Goal: Task Accomplishment & Management: Complete application form

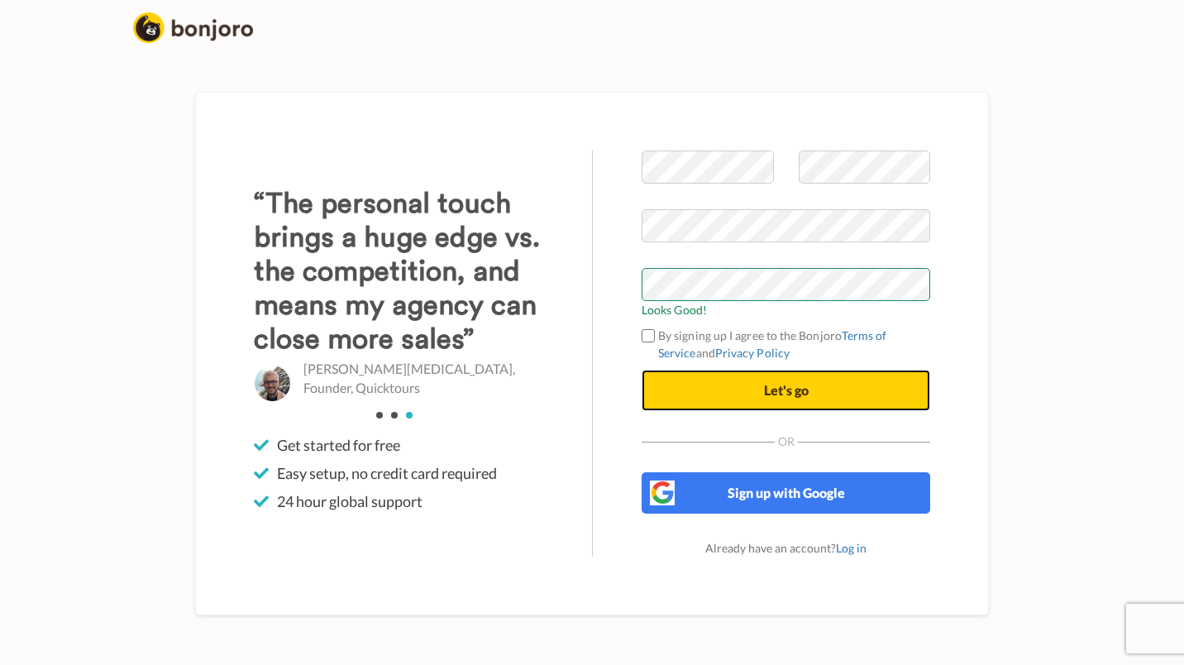
click at [709, 384] on button "Let's go" at bounding box center [786, 390] width 289 height 41
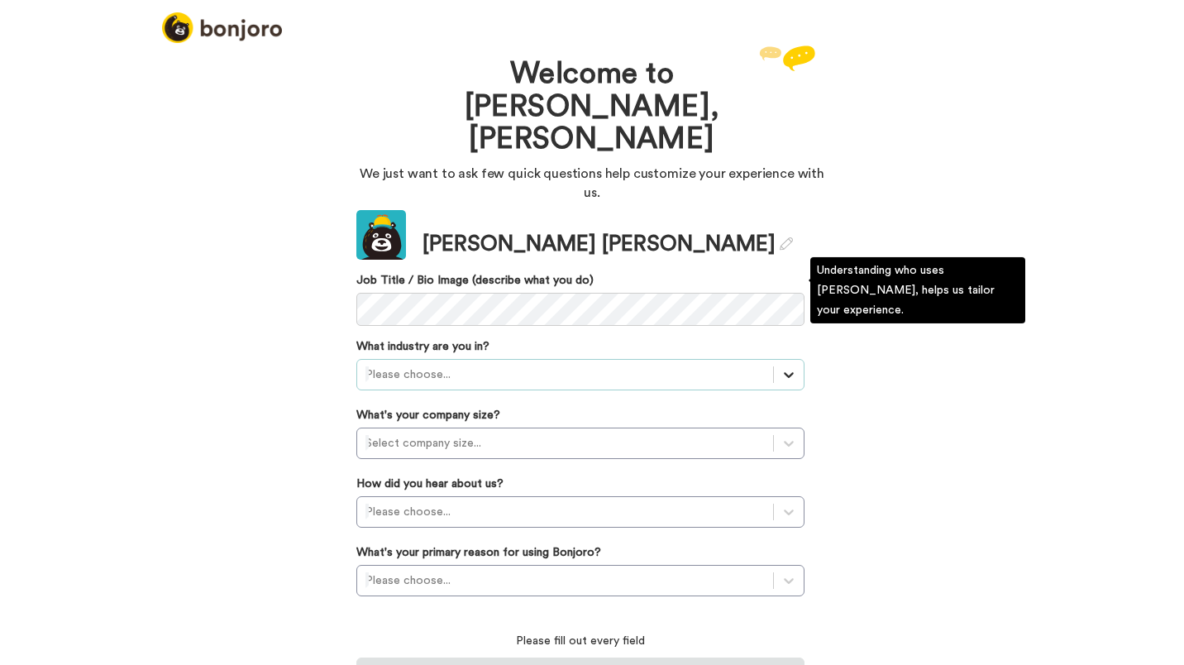
click at [795, 366] on icon at bounding box center [788, 374] width 17 height 17
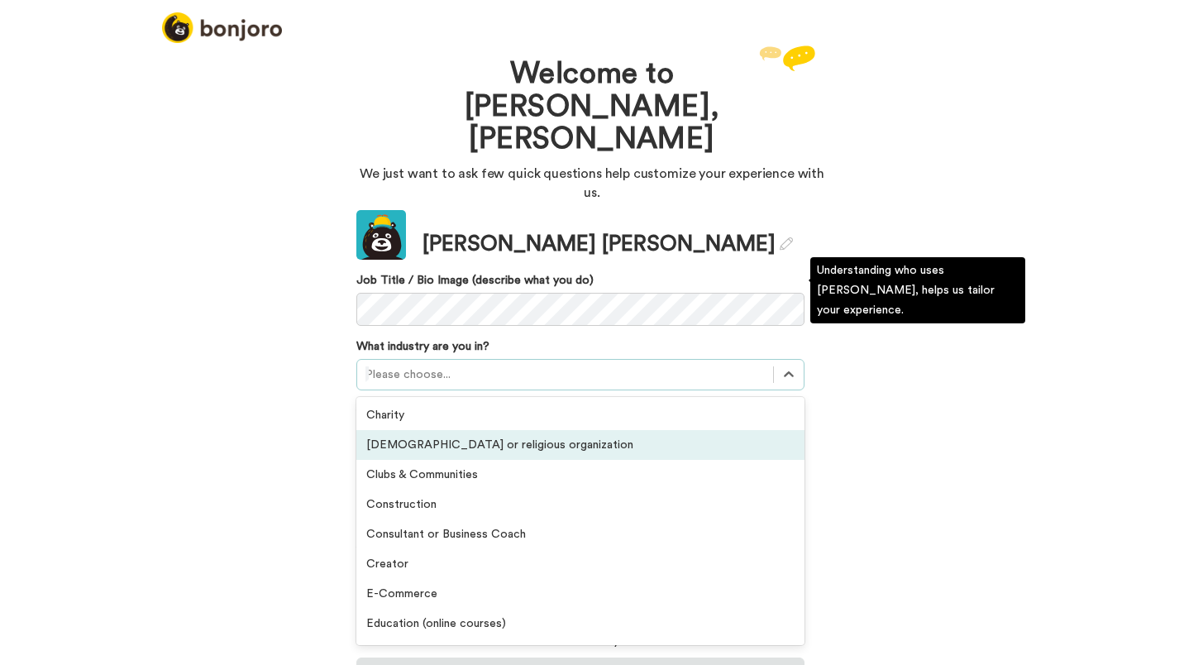
click at [460, 430] on div "[DEMOGRAPHIC_DATA] or religious organization" at bounding box center [580, 445] width 448 height 30
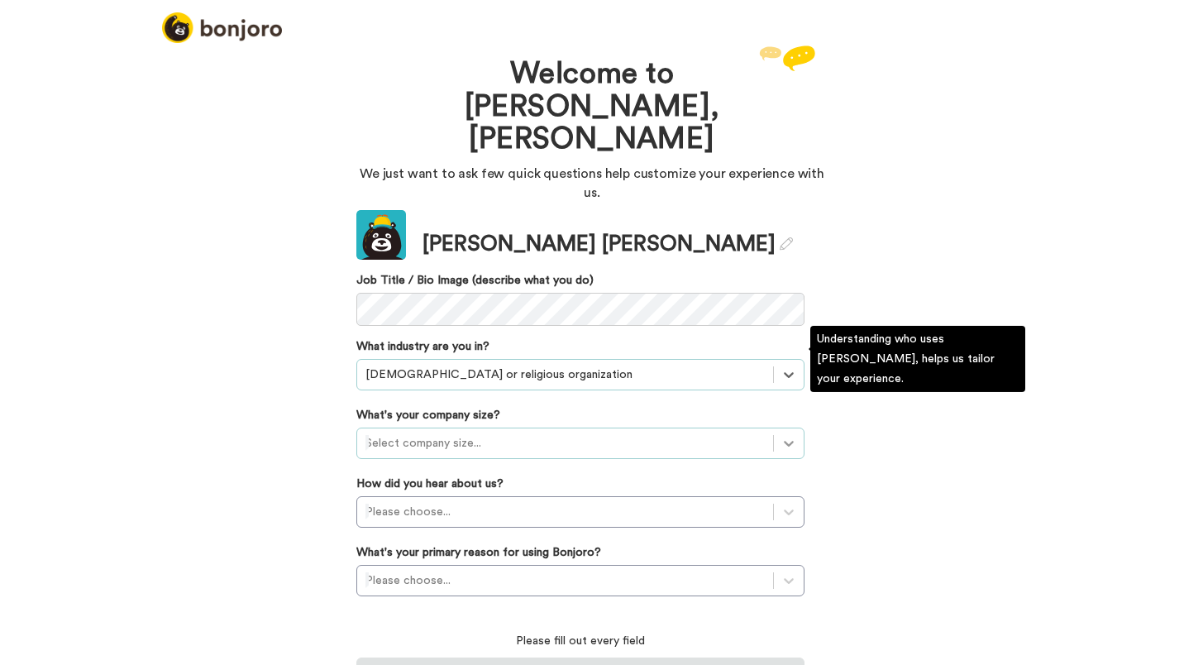
click at [790, 435] on icon at bounding box center [788, 443] width 17 height 17
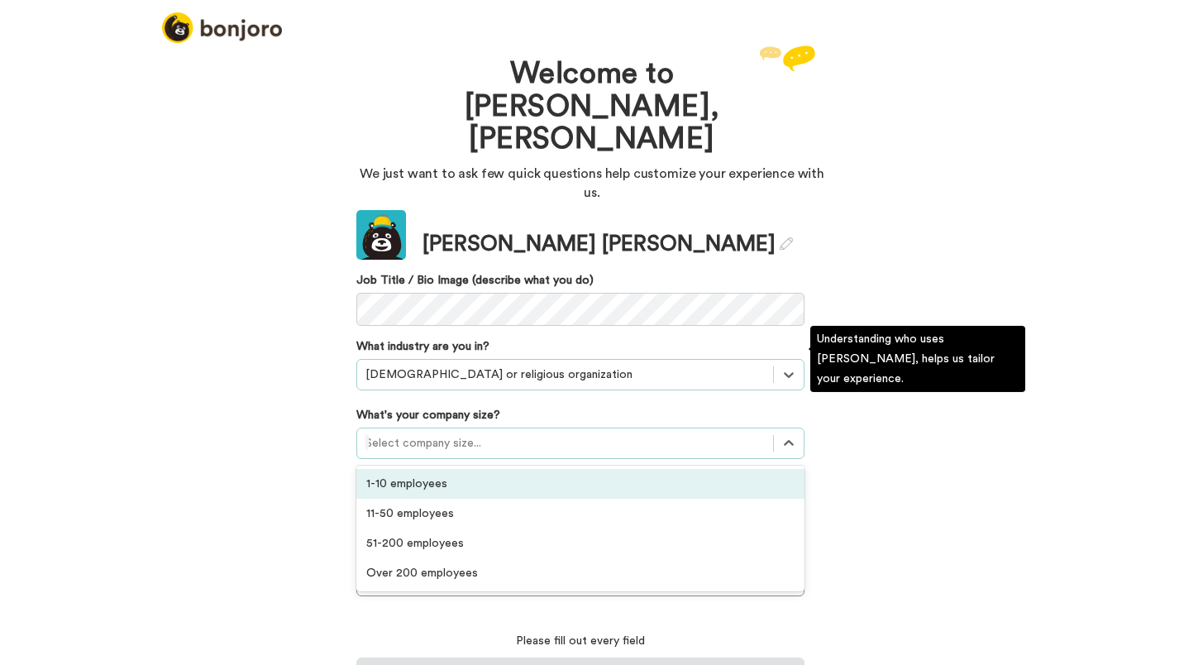
click at [702, 469] on div "1-10 employees" at bounding box center [580, 484] width 448 height 30
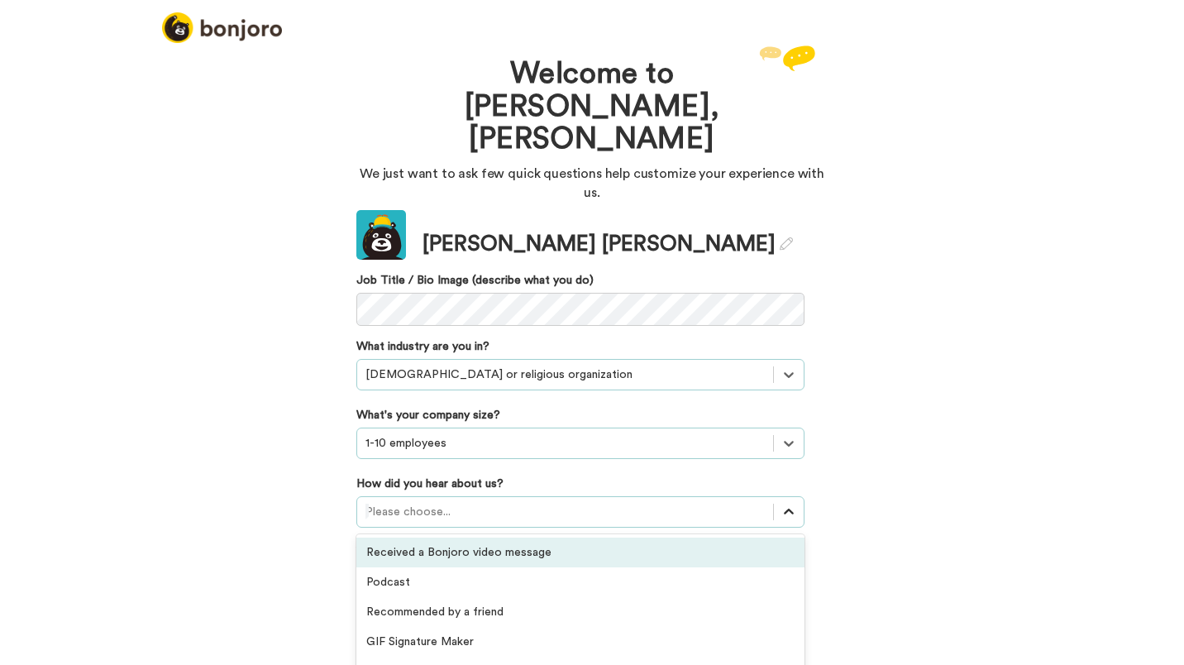
click at [792, 503] on icon at bounding box center [788, 511] width 17 height 17
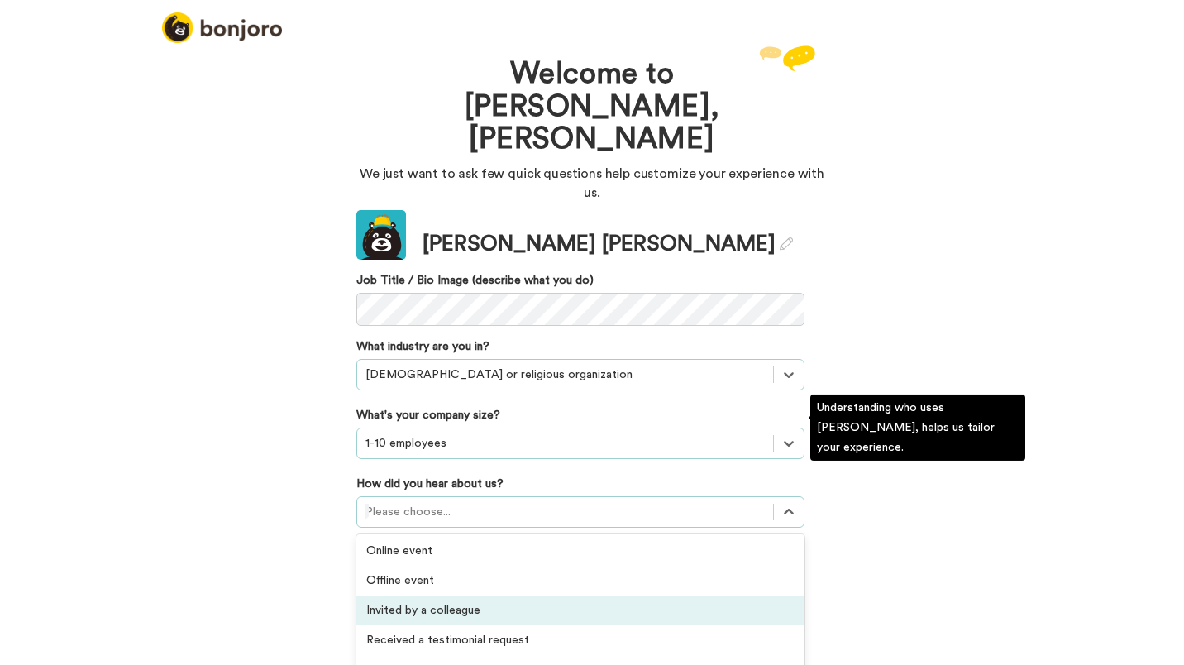
scroll to position [435, 0]
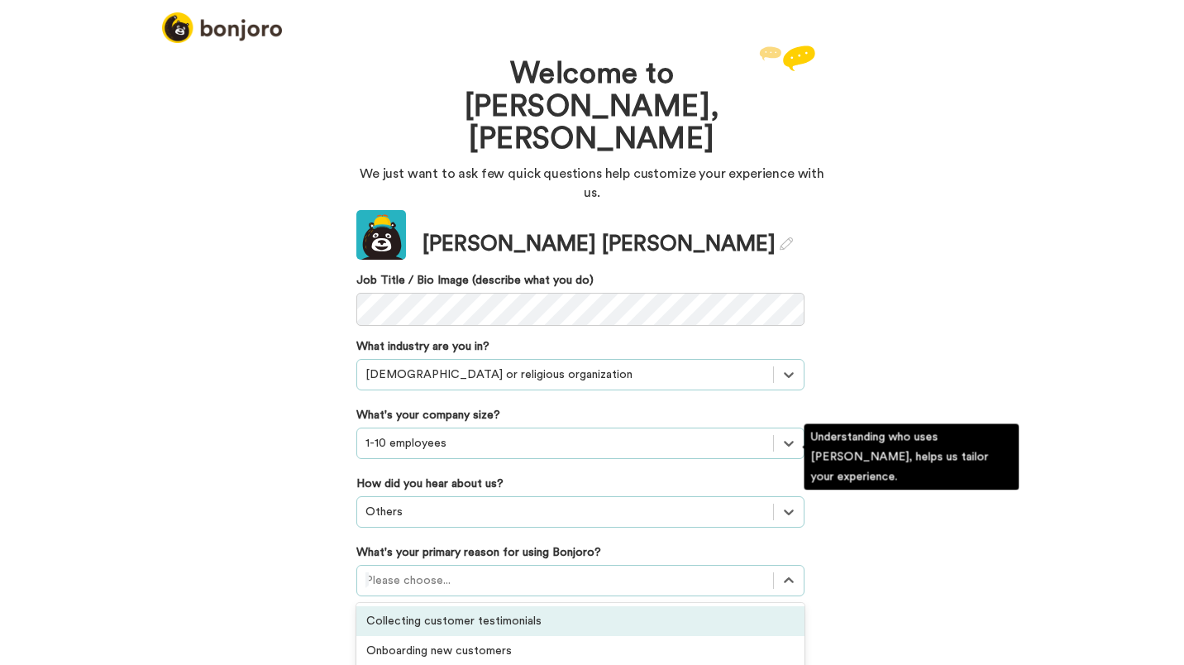
click at [667, 565] on div "option Collecting customer testimonials focused, 1 of 6. 6 results available. U…" at bounding box center [580, 580] width 448 height 31
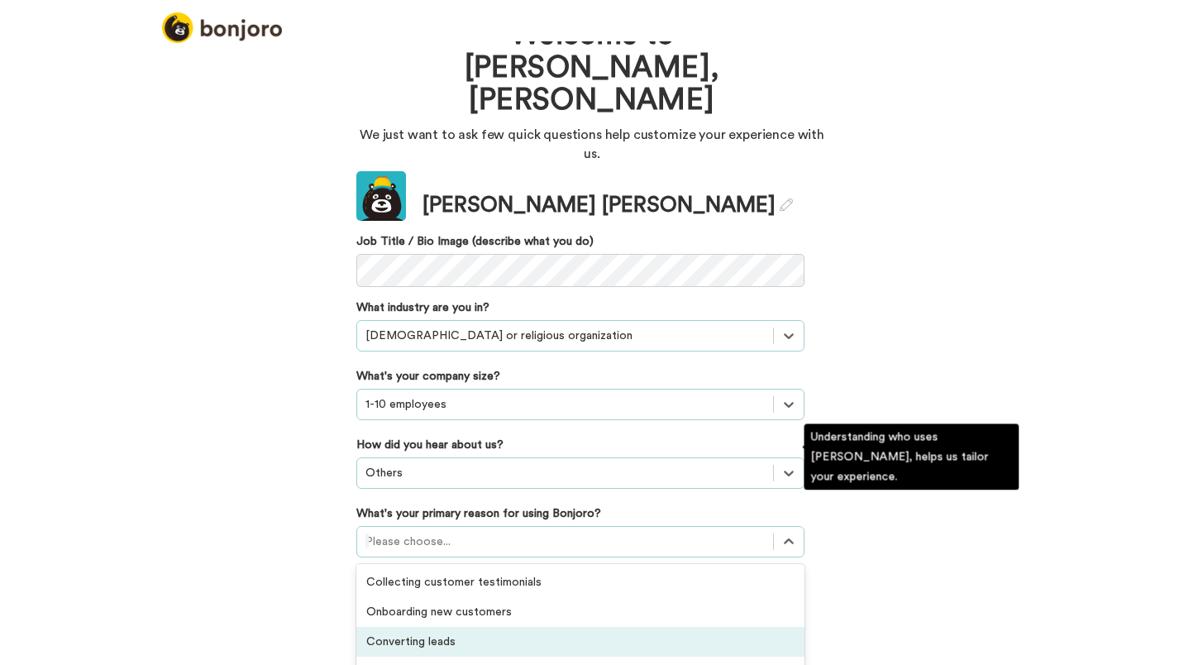
click at [532, 627] on div "Converting leads" at bounding box center [580, 642] width 448 height 30
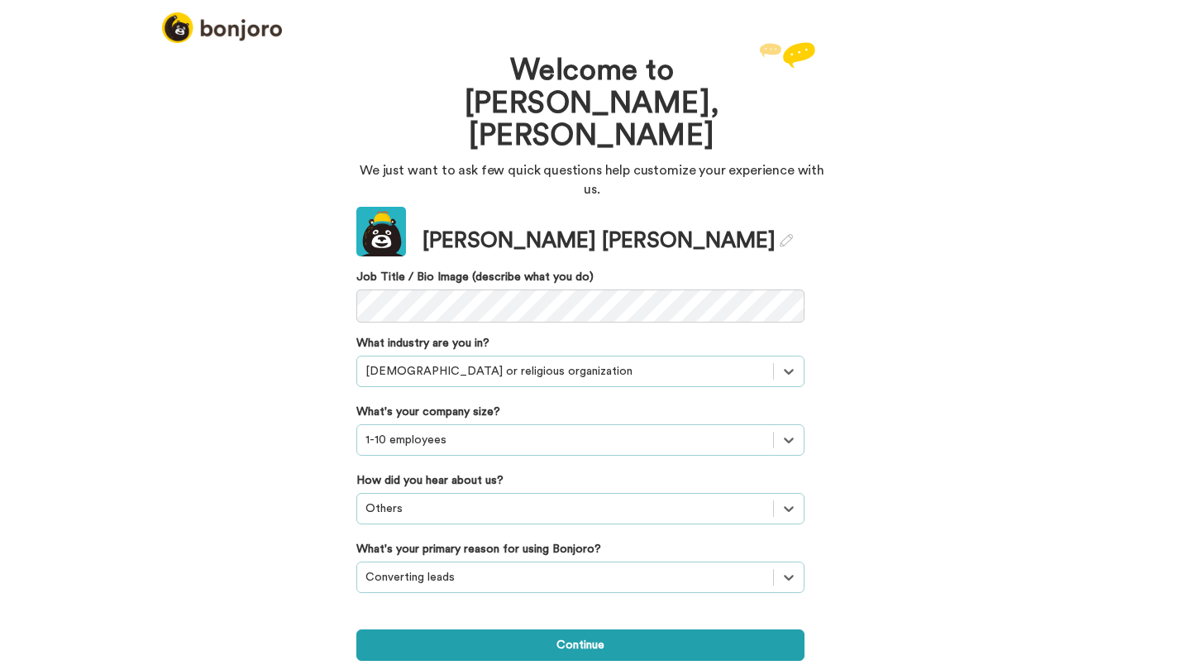
scroll to position [0, 0]
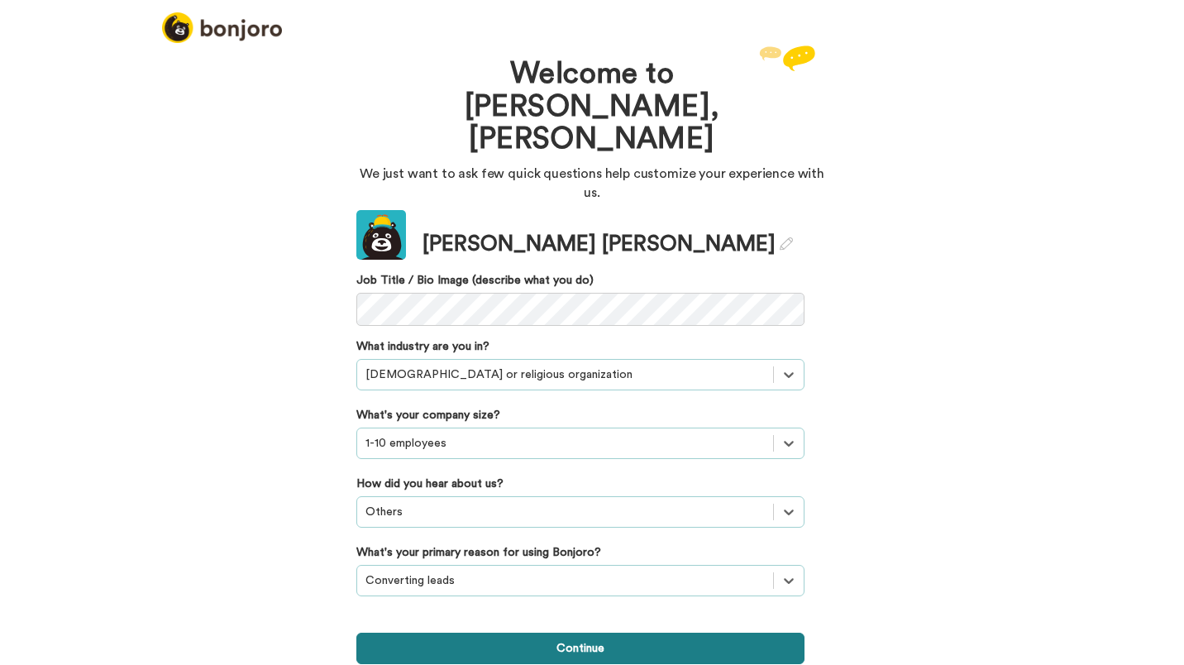
click at [537, 632] on button "Continue" at bounding box center [580, 647] width 448 height 31
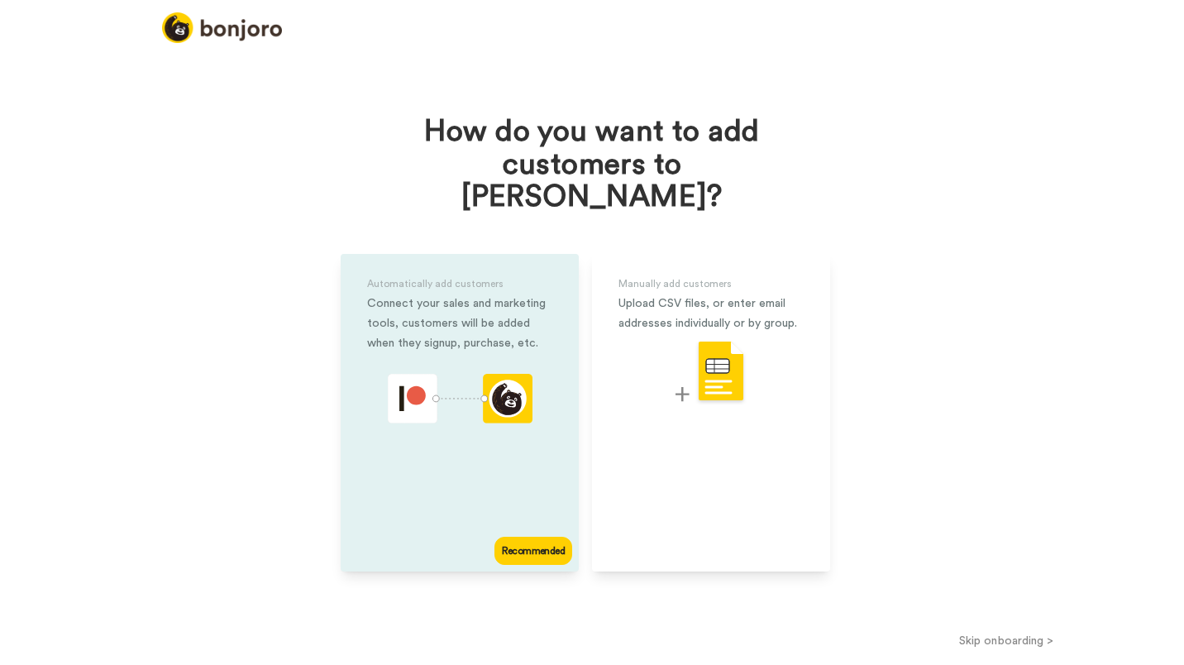
click at [534, 537] on div "Recommended" at bounding box center [533, 551] width 78 height 28
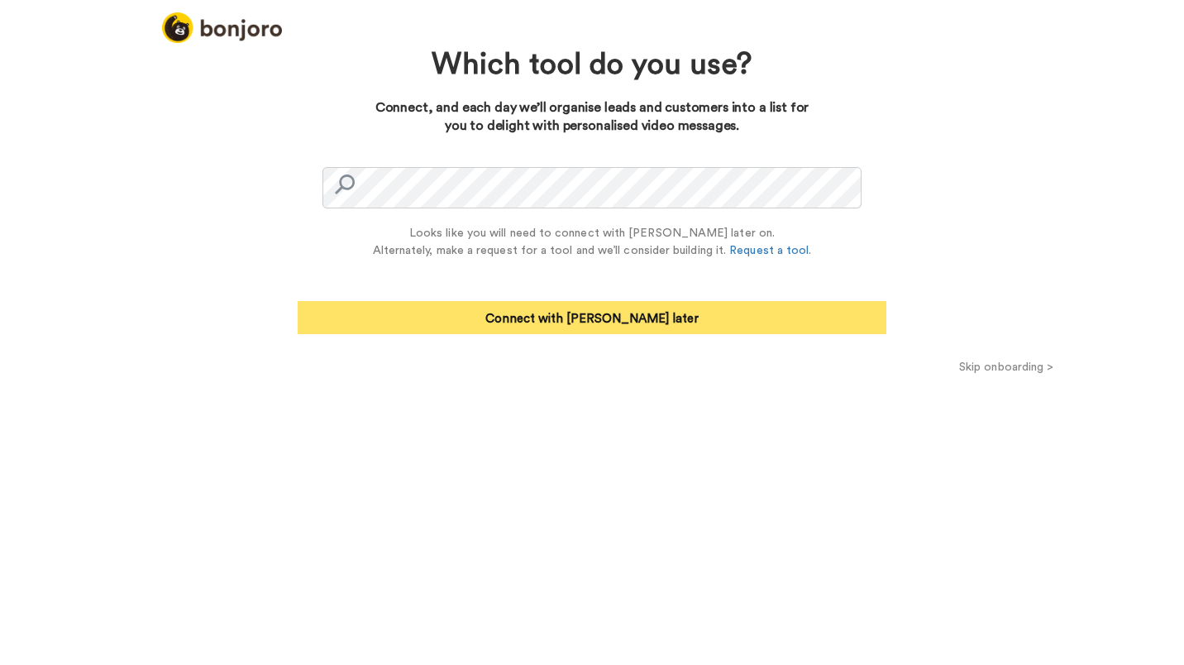
click at [574, 319] on button "Connect with Zapier later" at bounding box center [592, 317] width 589 height 33
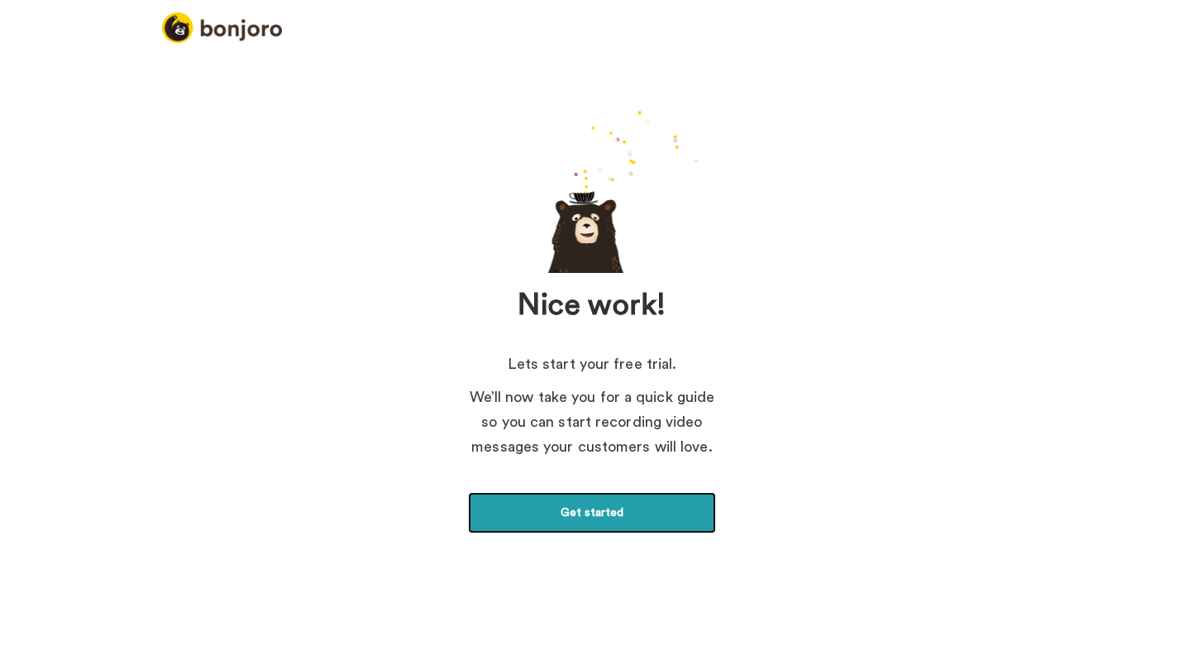
click at [555, 508] on link "Get started" at bounding box center [592, 512] width 248 height 41
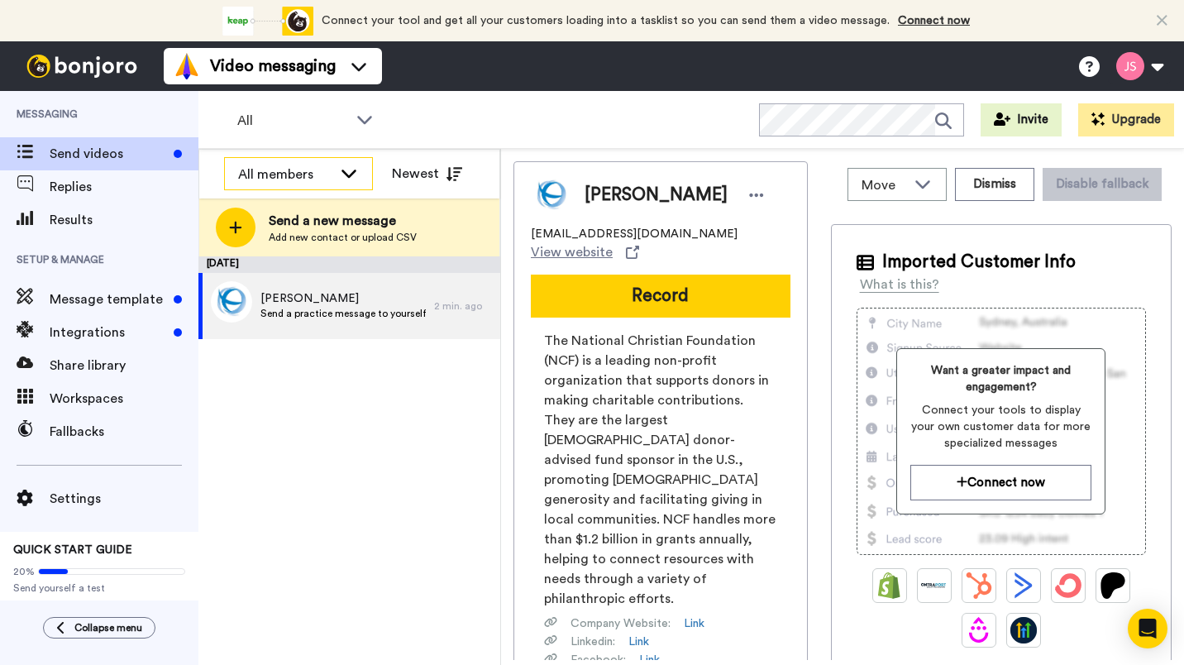
click at [323, 166] on div "All members" at bounding box center [285, 175] width 94 height 20
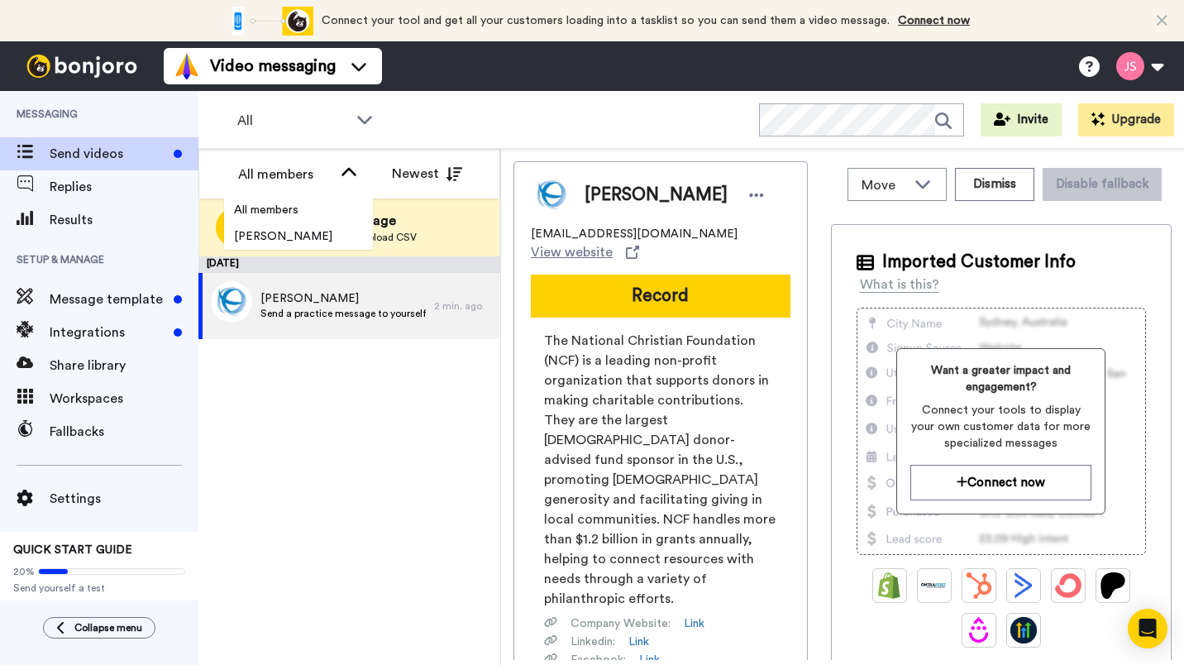
click at [303, 479] on div "September 13 Jsmyer Send a practice message to yourself 2 min. ago" at bounding box center [349, 460] width 302 height 408
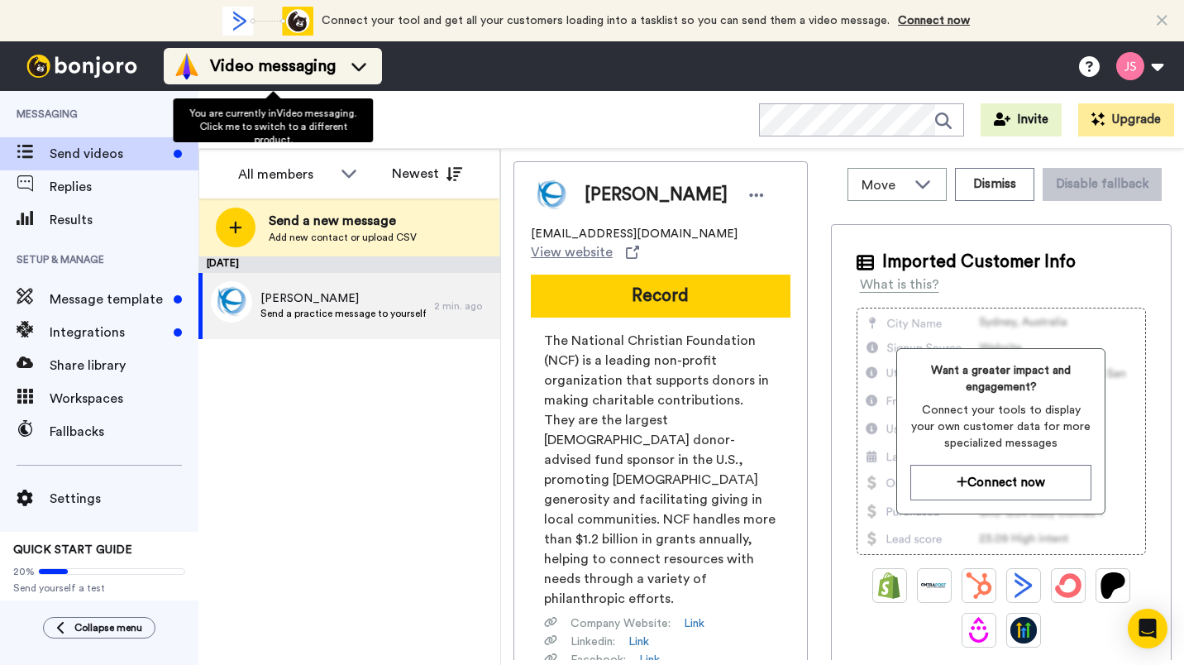
click at [358, 55] on div "Video messaging" at bounding box center [273, 66] width 198 height 26
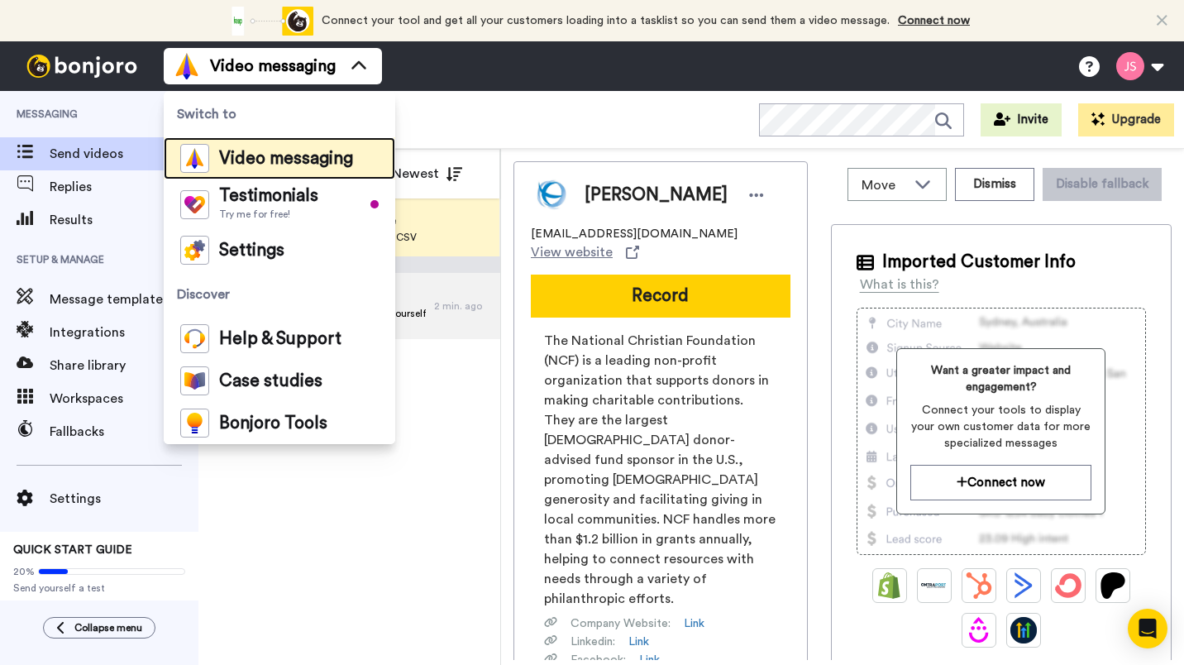
click at [313, 166] on span "Video messaging" at bounding box center [286, 158] width 134 height 17
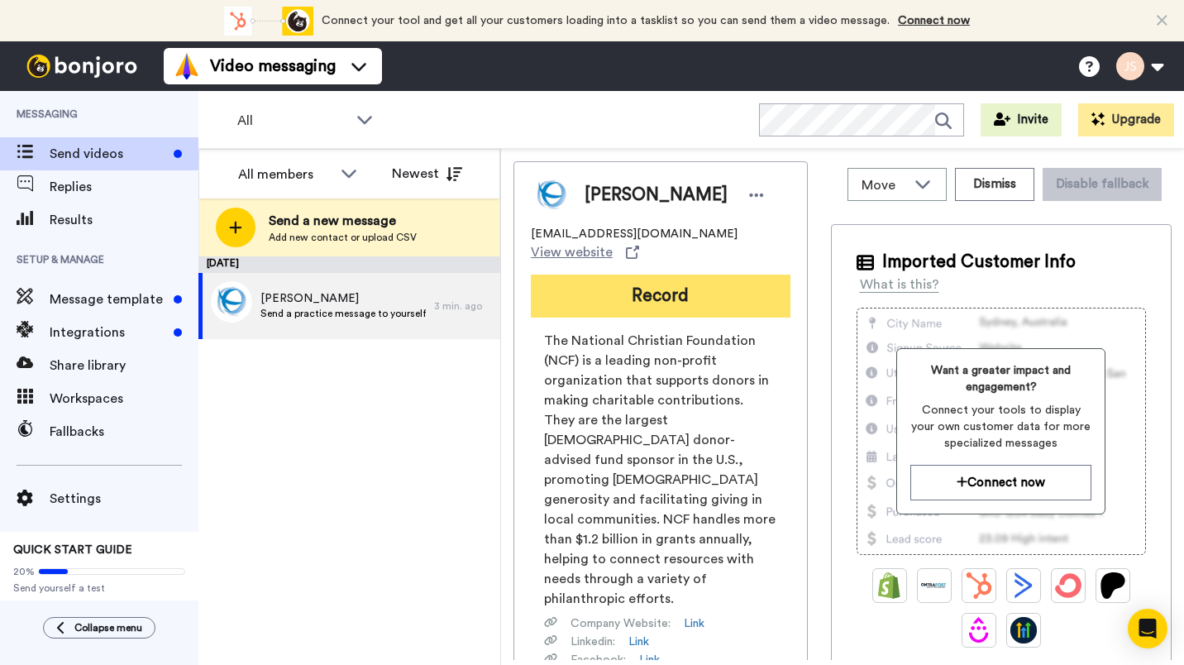
click at [625, 279] on button "Record" at bounding box center [661, 295] width 260 height 43
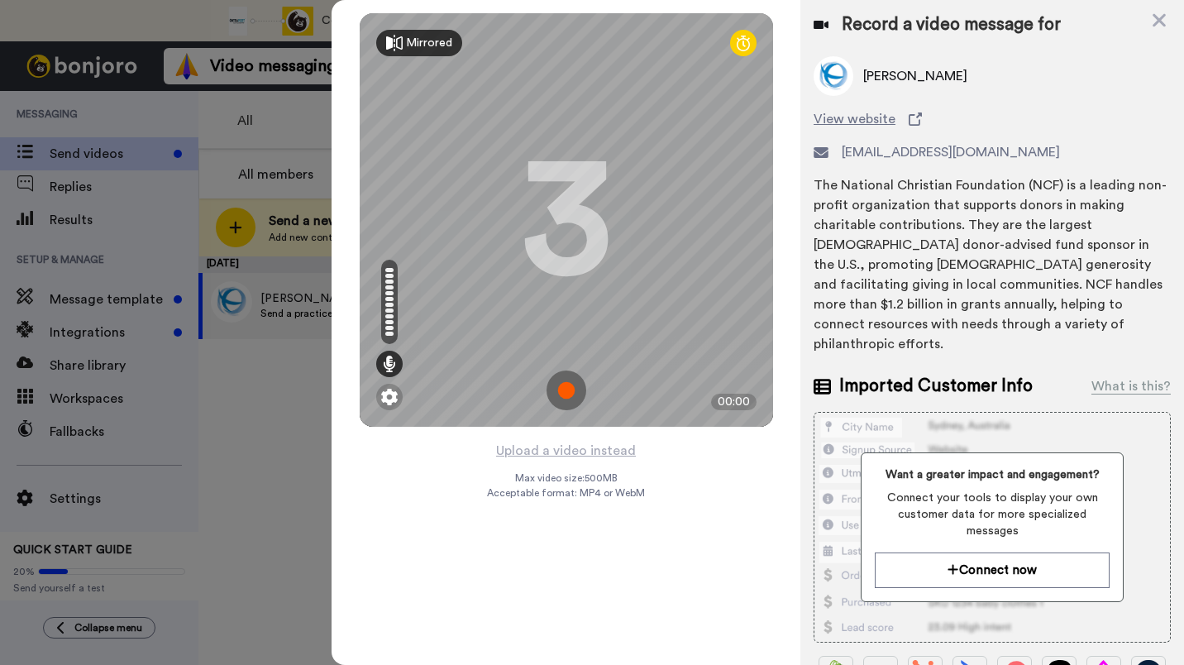
click at [431, 50] on div "Mirrored" at bounding box center [429, 43] width 46 height 17
click at [431, 50] on div "Mirror" at bounding box center [422, 43] width 33 height 17
click at [431, 50] on div "Mirrored" at bounding box center [429, 43] width 46 height 17
click at [431, 50] on div "Mirror" at bounding box center [422, 43] width 33 height 17
click at [390, 286] on div at bounding box center [389, 287] width 8 height 4
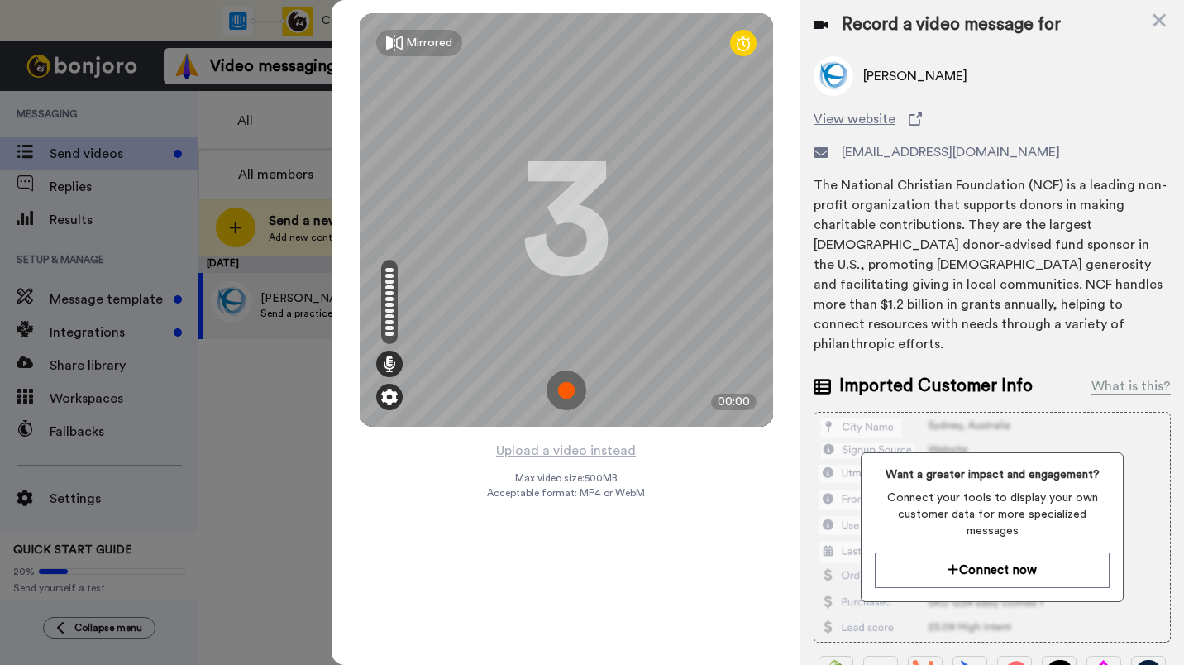
click at [393, 394] on img at bounding box center [389, 397] width 17 height 17
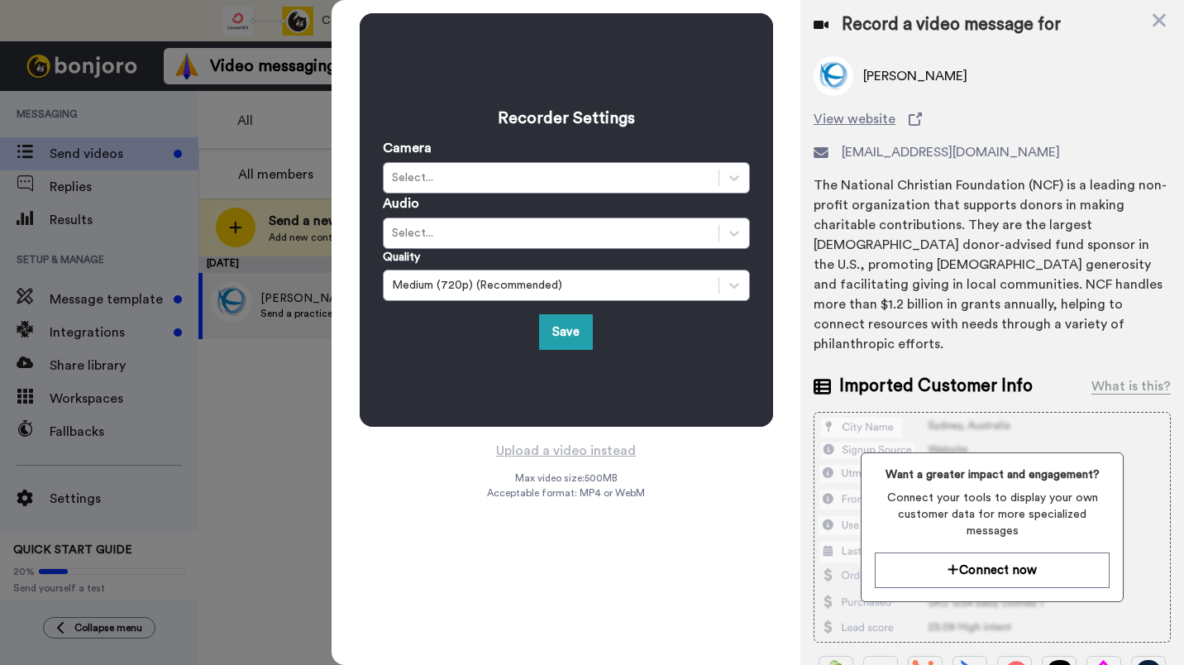
click at [456, 541] on div "Recorder Settings Camera Select... Audio Select... Quality Medium (720p) (Recom…" at bounding box center [566, 332] width 469 height 665
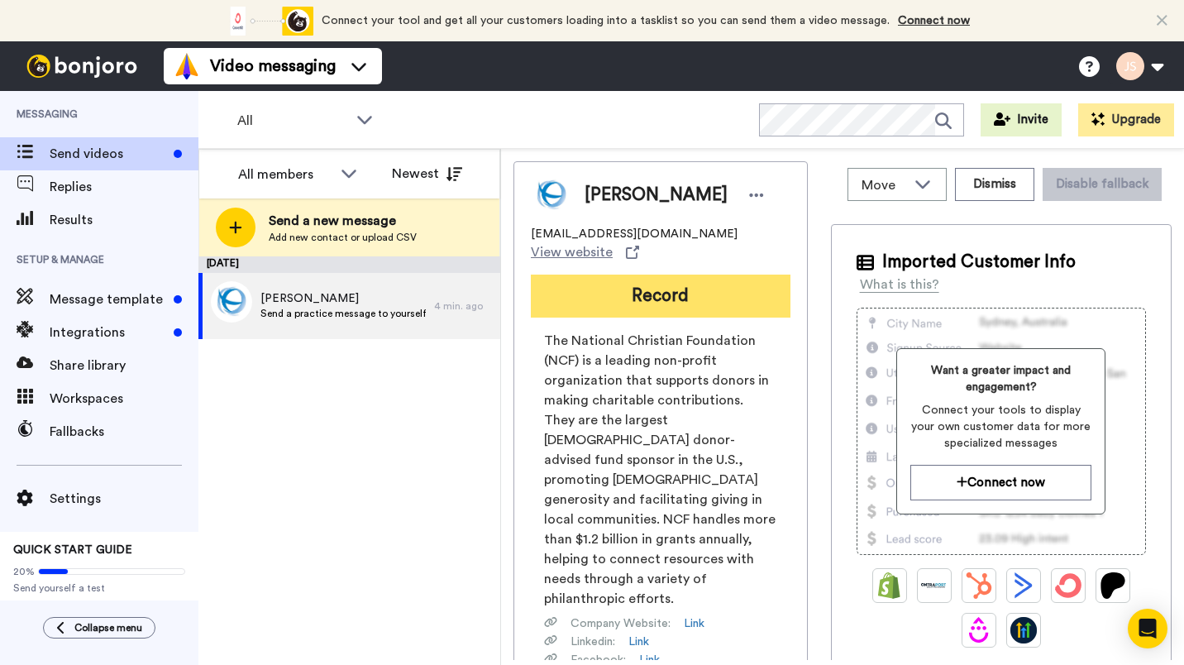
click at [640, 282] on button "Record" at bounding box center [661, 295] width 260 height 43
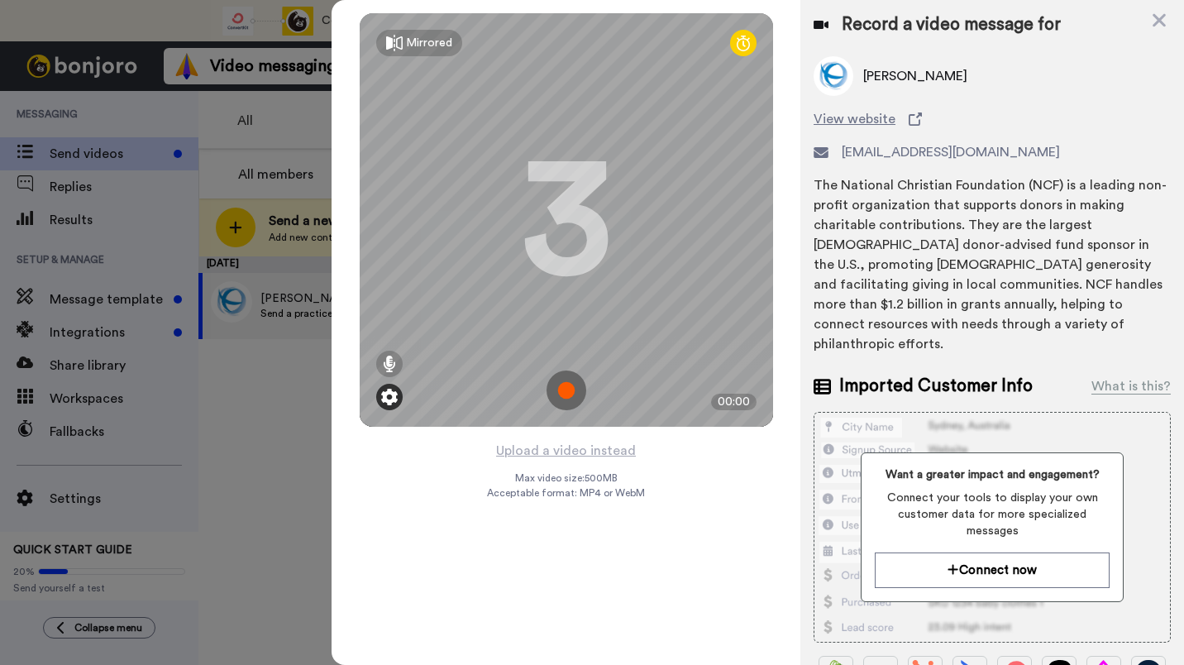
click at [393, 397] on img at bounding box center [389, 397] width 17 height 17
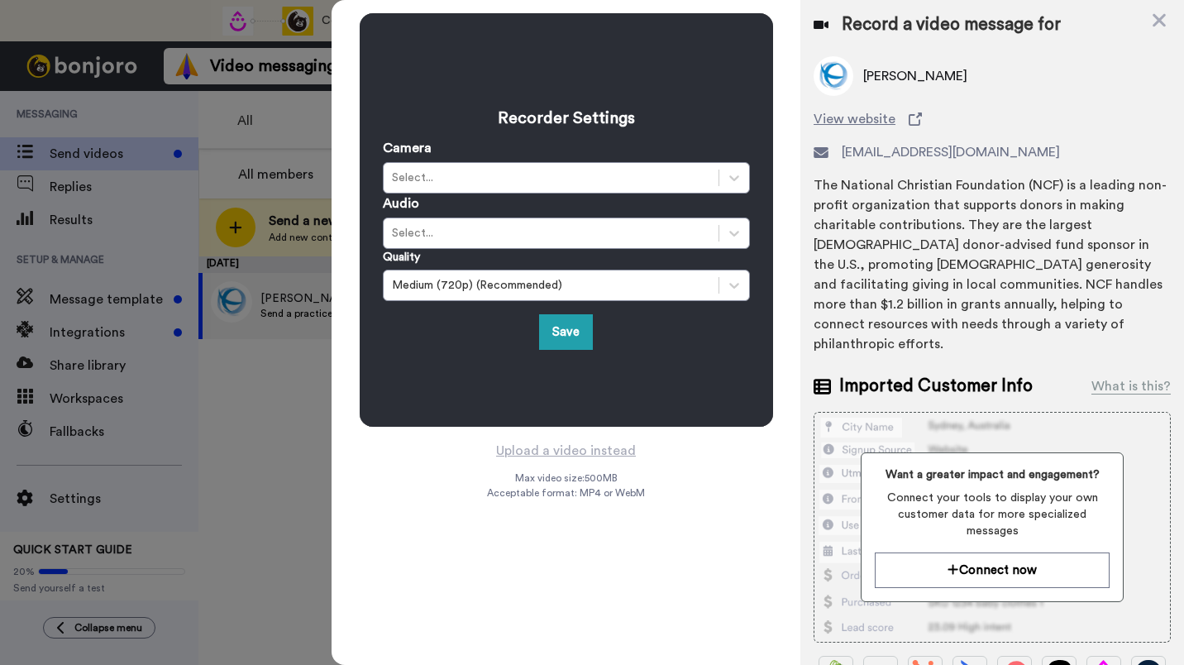
click at [408, 435] on div "Recorder Settings Camera Select... Audio Select... Quality Medium (720p) (Recom…" at bounding box center [566, 220] width 469 height 440
click at [1155, 17] on icon at bounding box center [1158, 20] width 13 height 13
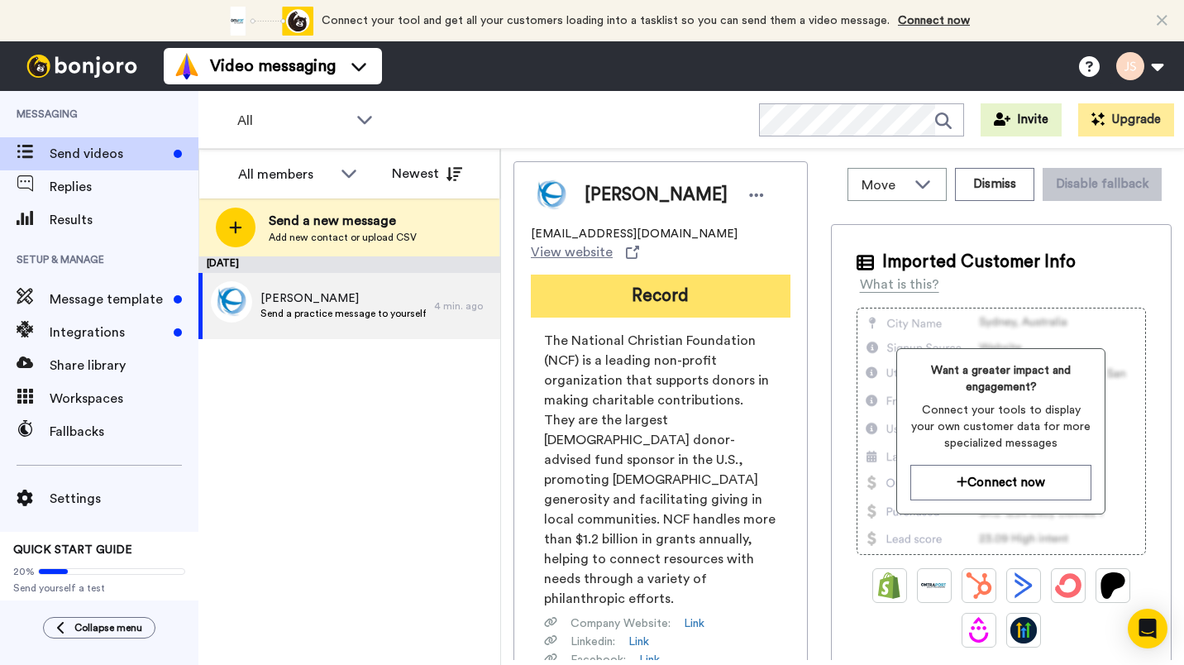
click at [649, 274] on button "Record" at bounding box center [661, 295] width 260 height 43
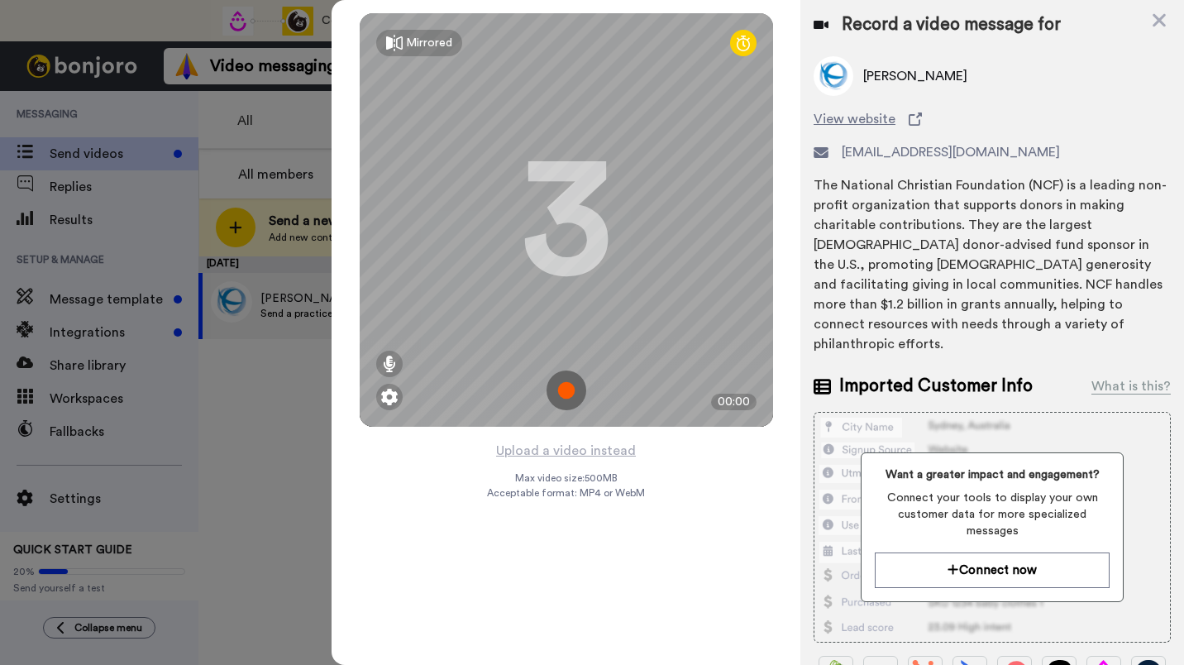
click at [563, 387] on img at bounding box center [566, 390] width 40 height 40
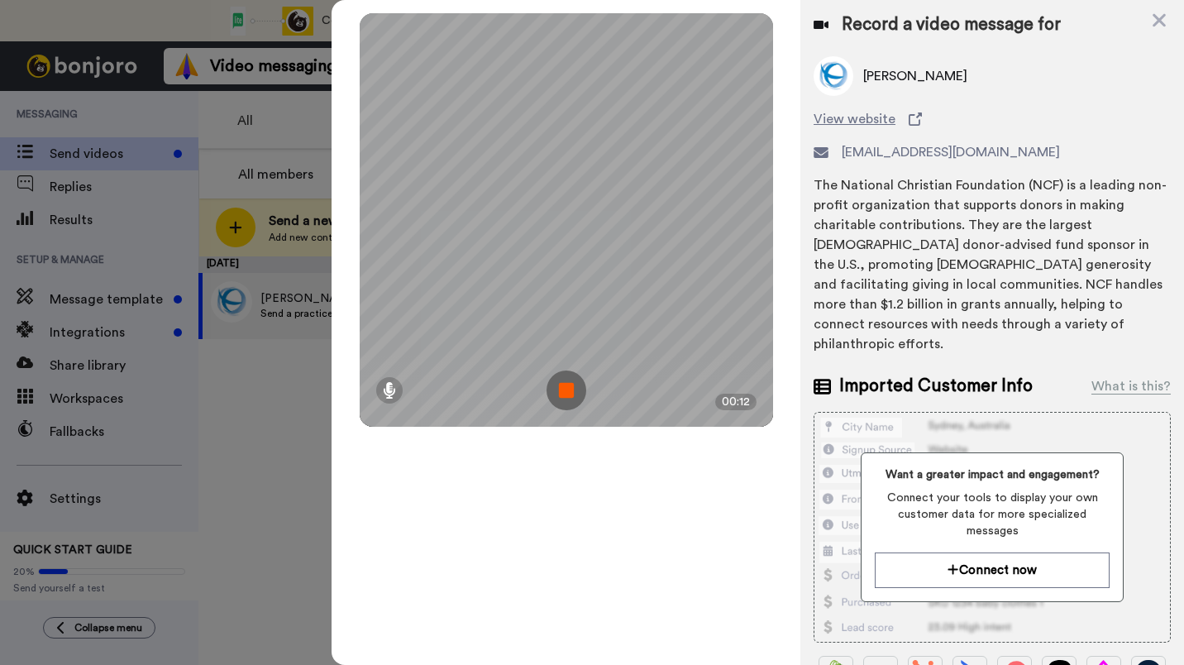
click at [570, 384] on img at bounding box center [566, 390] width 40 height 40
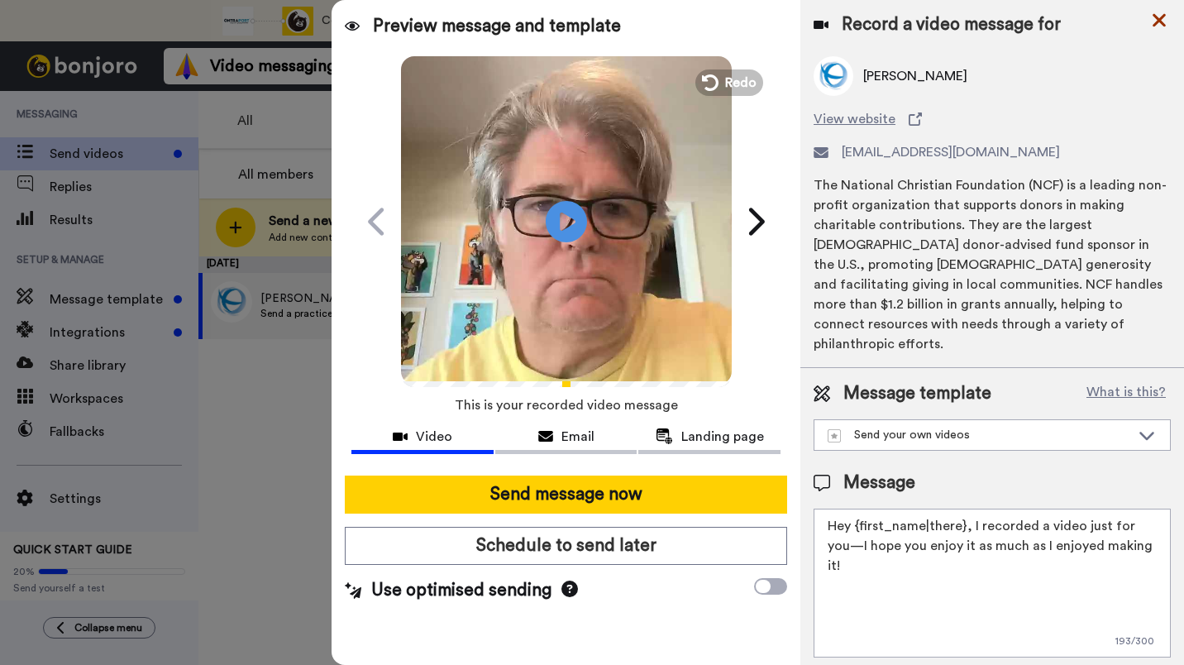
click at [1165, 18] on icon at bounding box center [1159, 20] width 17 height 21
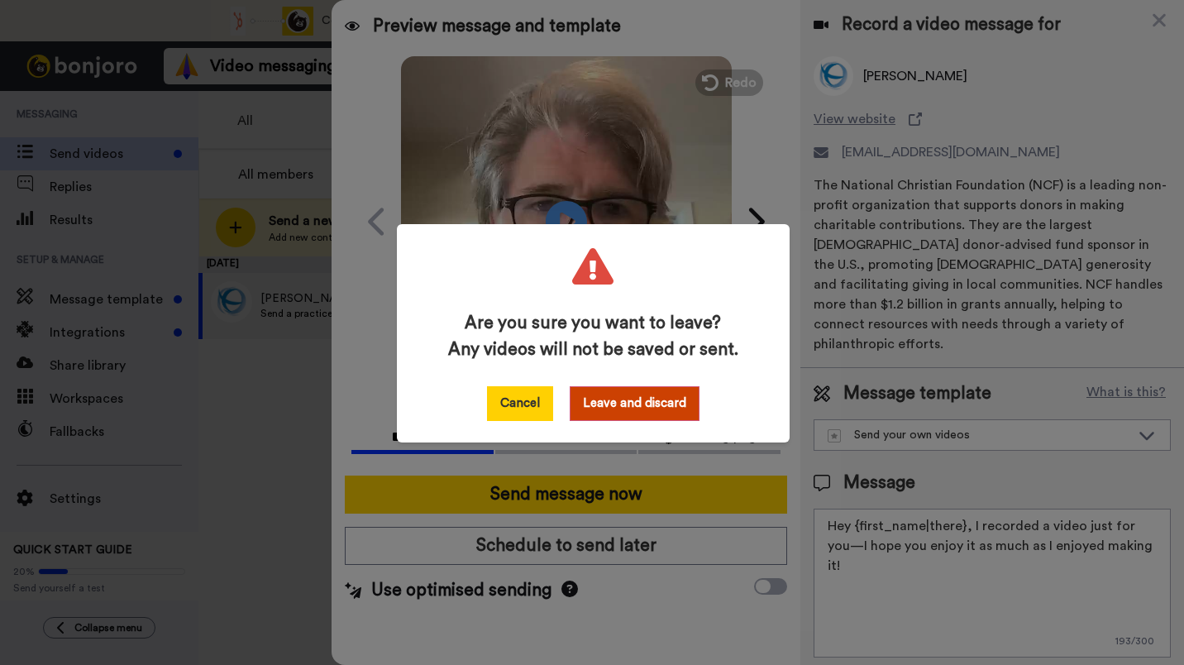
click at [514, 402] on button "Cancel" at bounding box center [520, 403] width 66 height 35
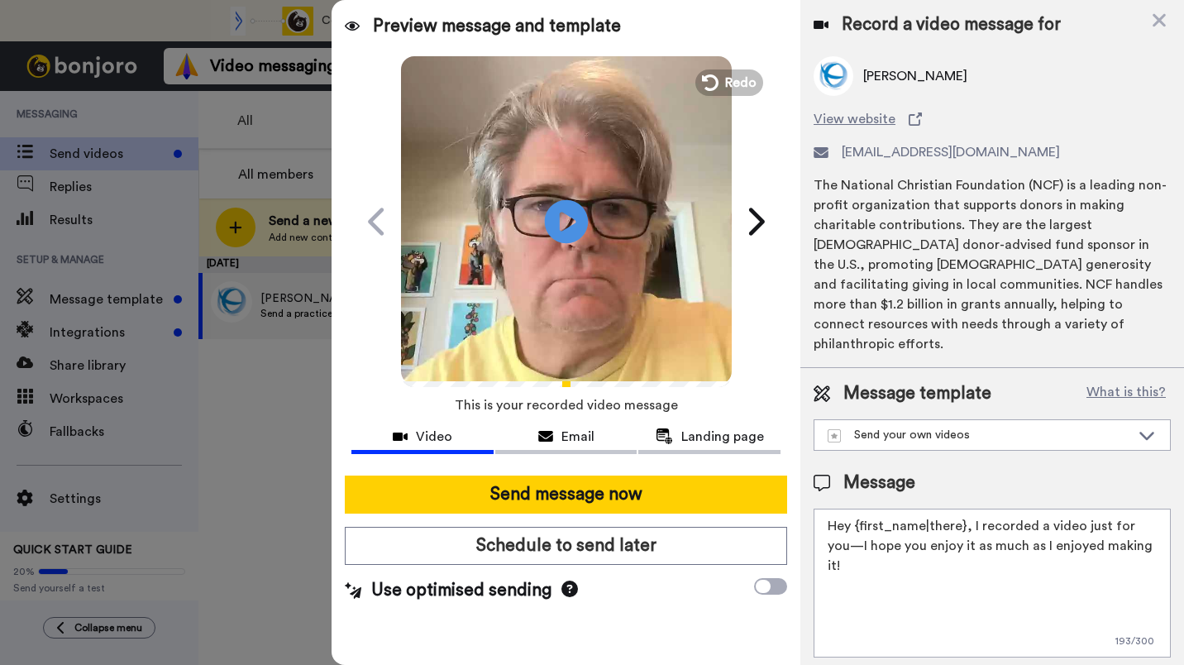
click at [569, 228] on icon at bounding box center [566, 221] width 44 height 44
click at [1162, 18] on icon at bounding box center [1158, 20] width 13 height 13
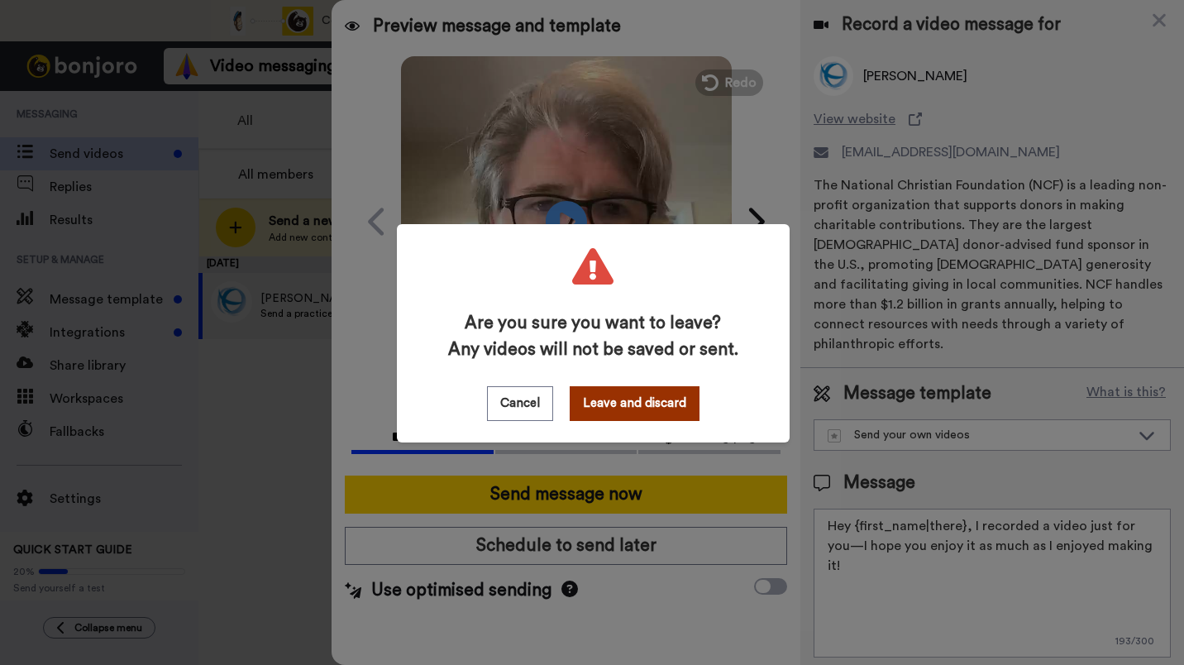
click at [611, 419] on button "Leave and discard" at bounding box center [635, 403] width 130 height 35
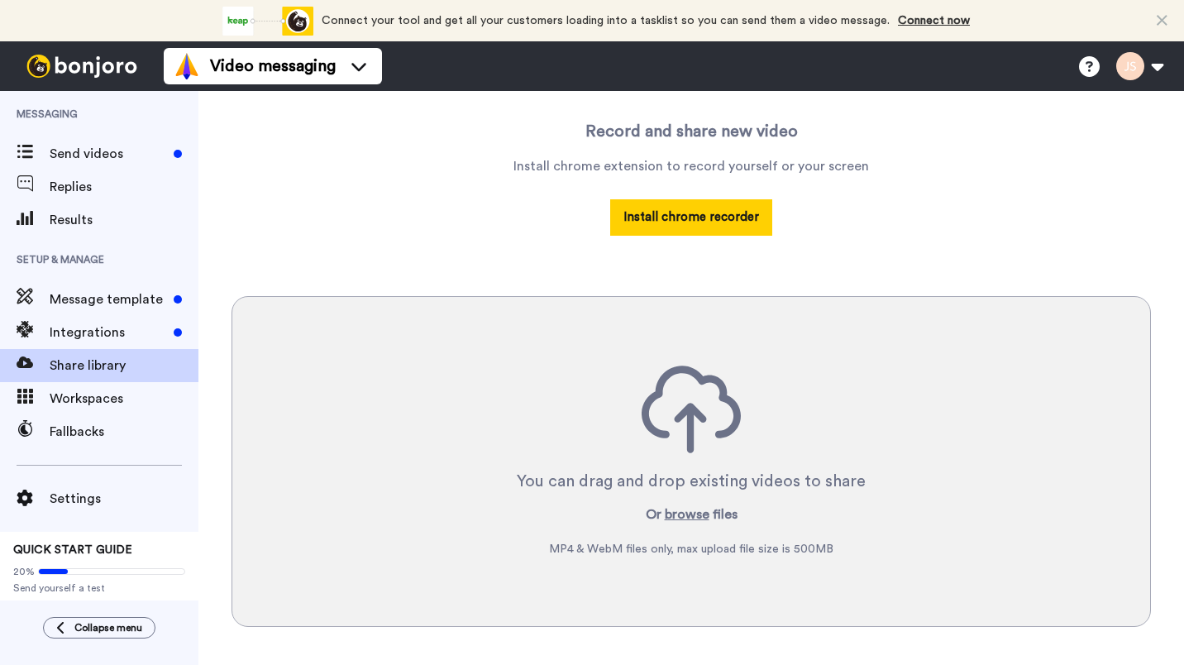
scroll to position [211, 0]
click at [705, 218] on button "Install chrome recorder" at bounding box center [691, 216] width 162 height 36
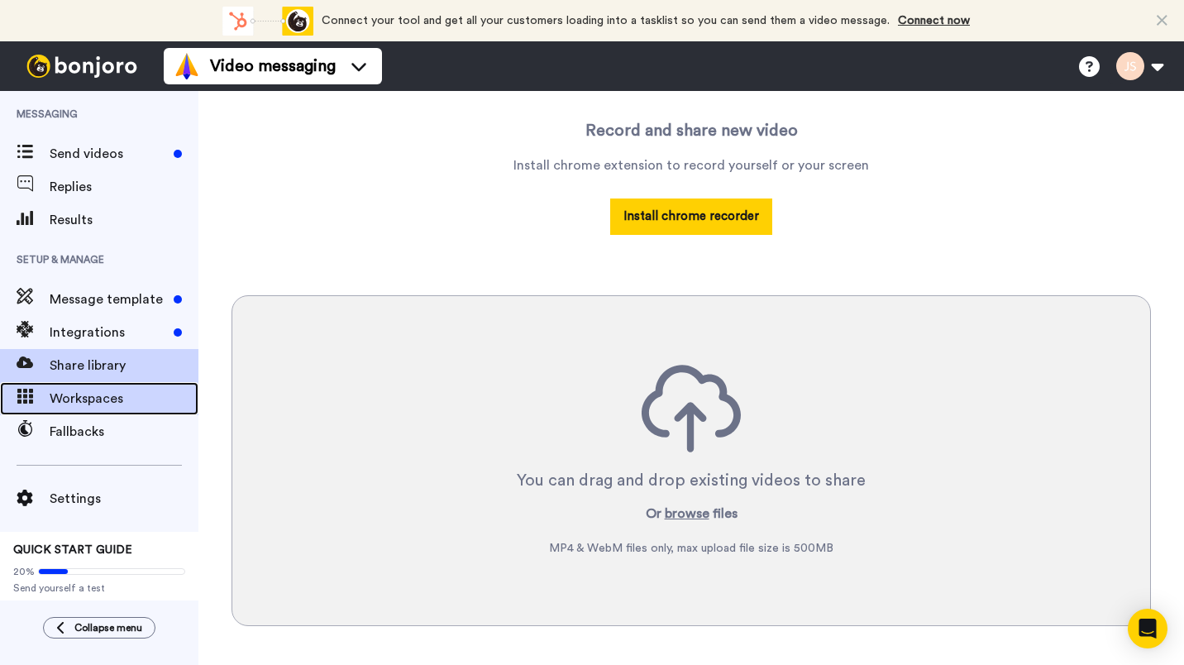
click at [117, 395] on span "Workspaces" at bounding box center [124, 399] width 149 height 20
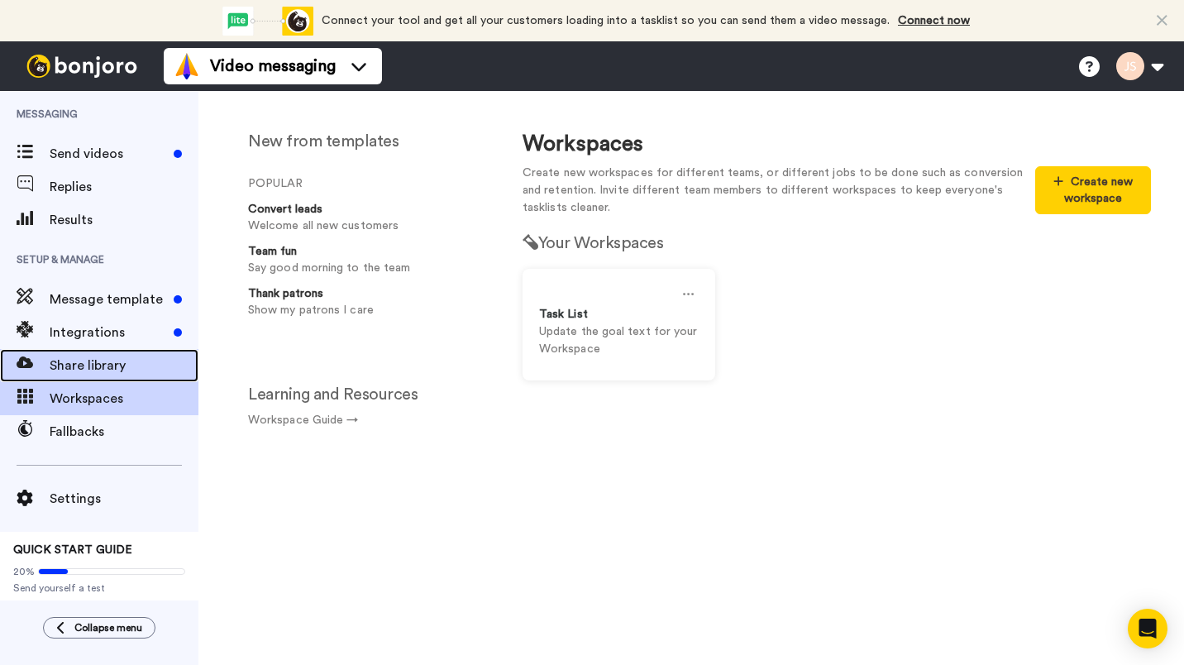
click at [101, 365] on span "Share library" at bounding box center [124, 365] width 149 height 20
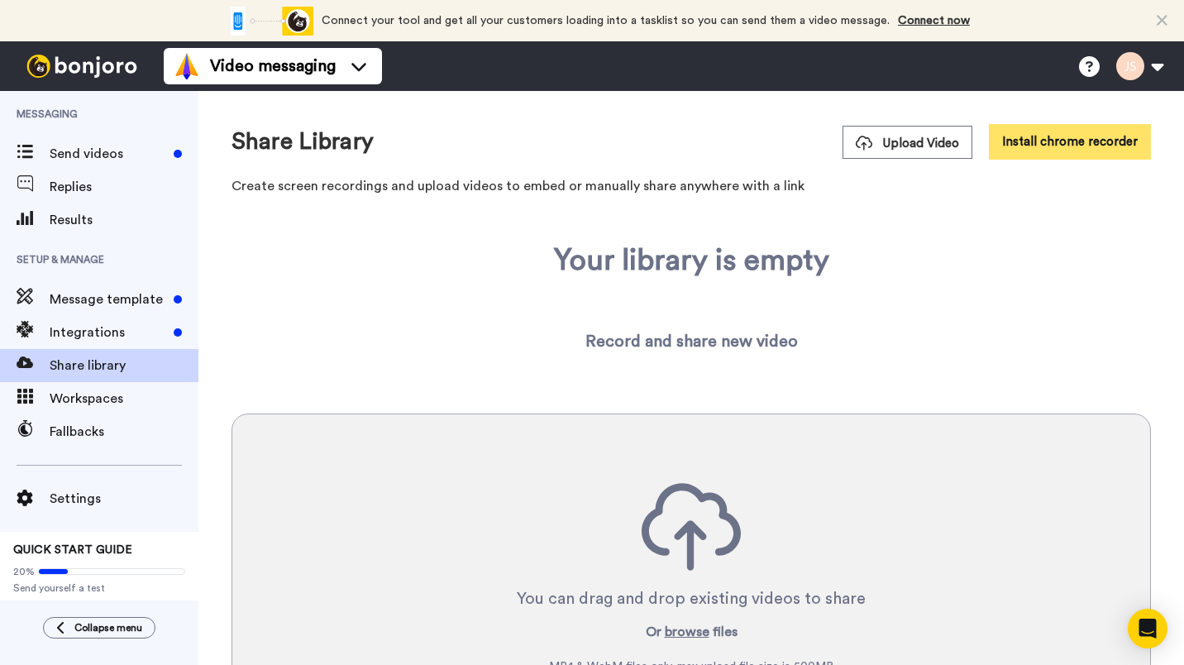
click at [1069, 140] on button "Install chrome recorder" at bounding box center [1070, 142] width 162 height 36
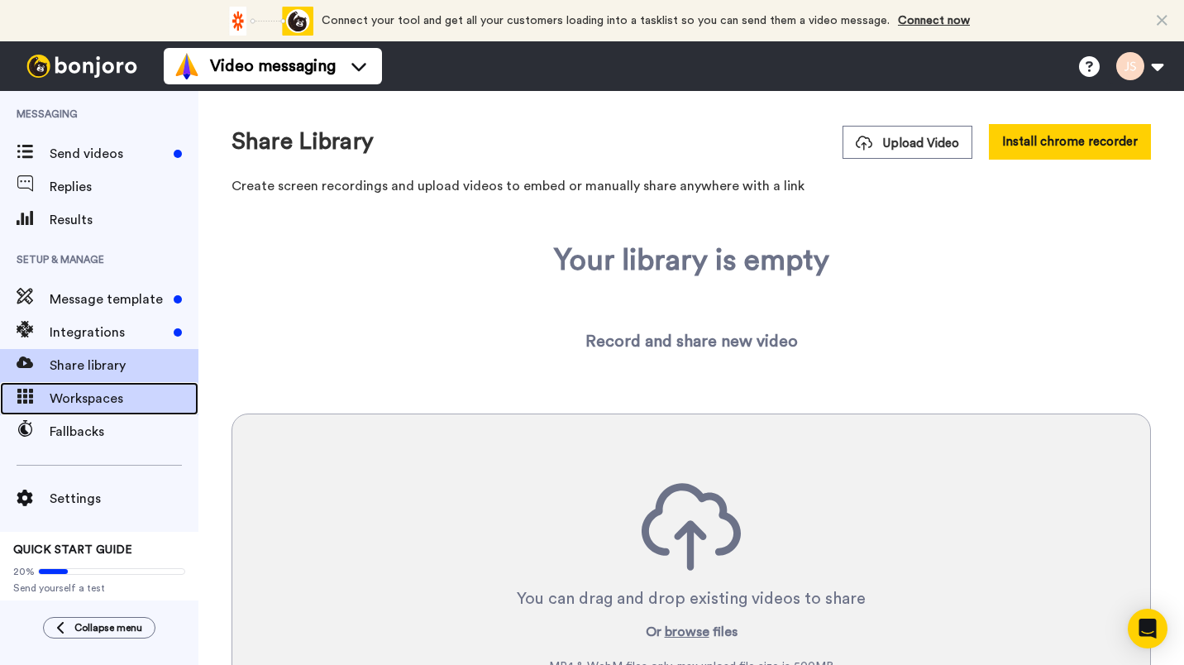
click at [75, 394] on span "Workspaces" at bounding box center [124, 399] width 149 height 20
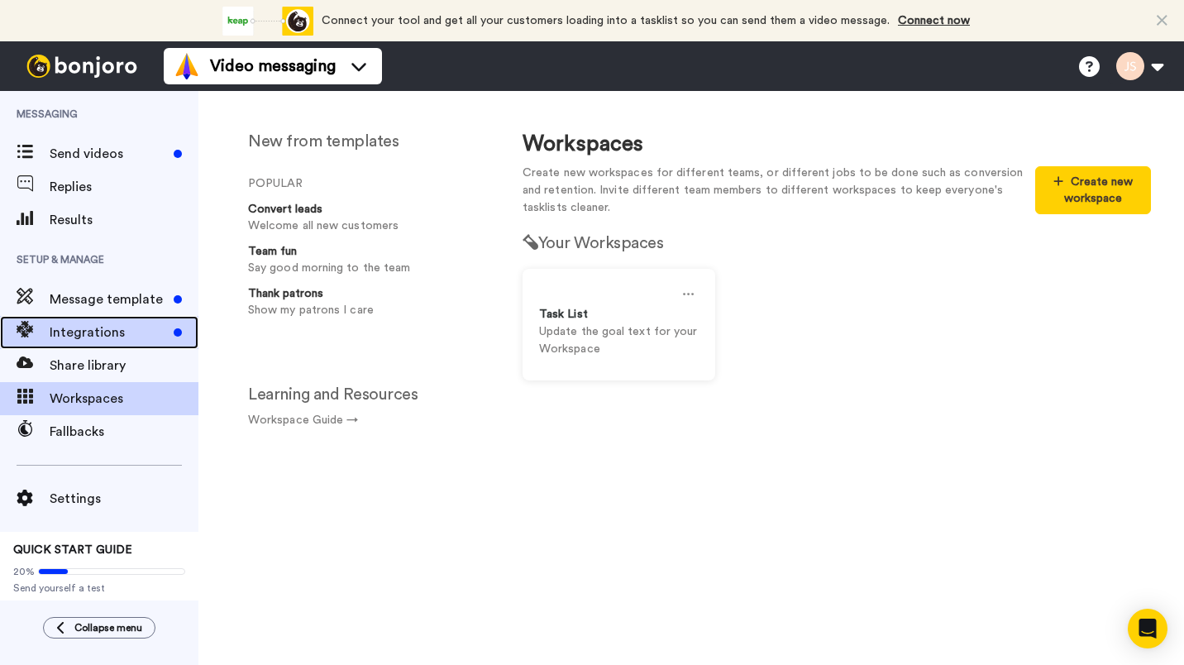
click at [79, 328] on span "Integrations" at bounding box center [108, 332] width 117 height 20
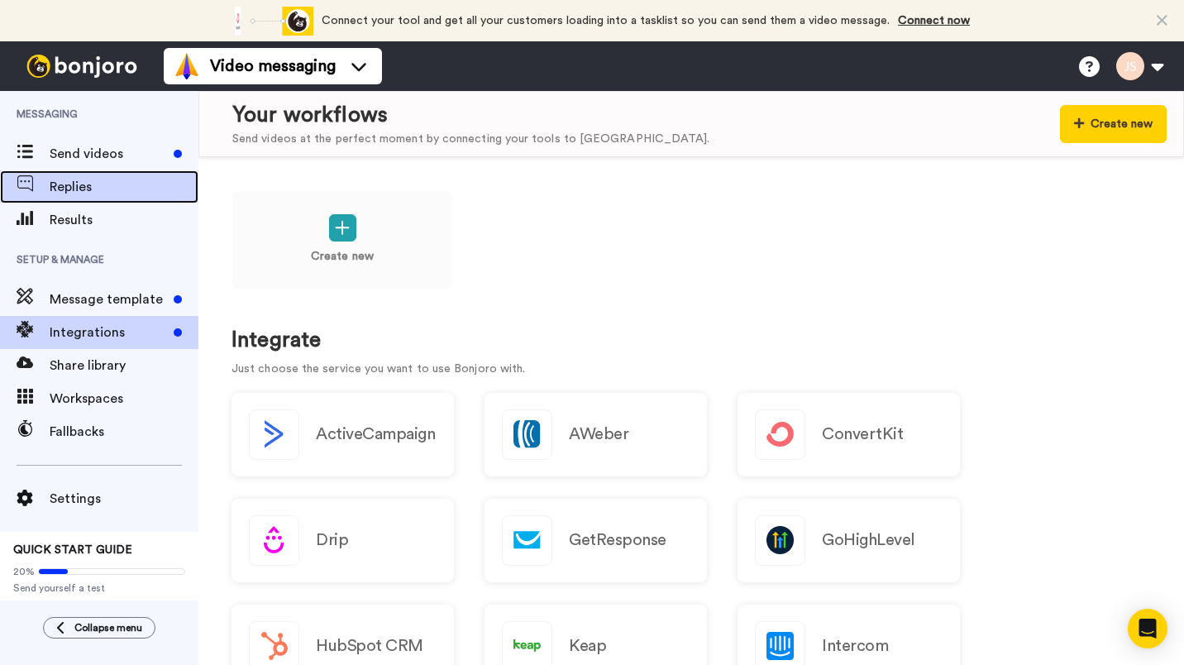
click at [35, 182] on span at bounding box center [25, 187] width 50 height 17
